Goal: Go to known website: Go to known website

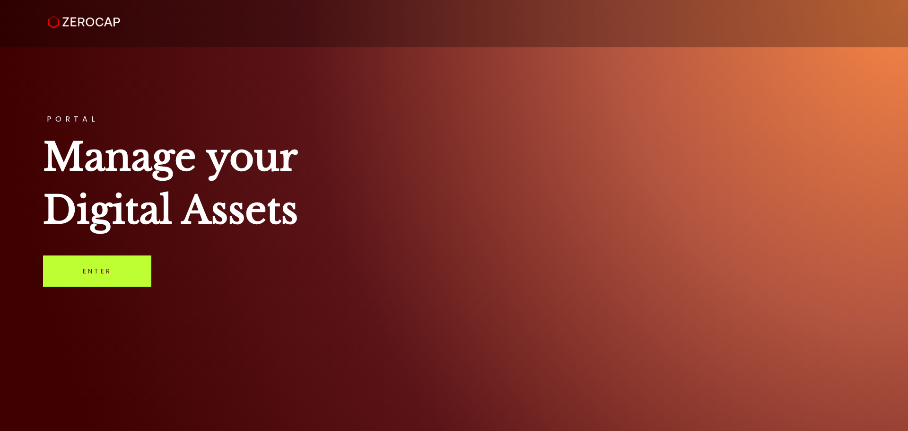
click at [130, 276] on link "Enter" at bounding box center [97, 270] width 108 height 31
click at [133, 269] on link "Enter" at bounding box center [97, 270] width 108 height 31
